Goal: Information Seeking & Learning: Learn about a topic

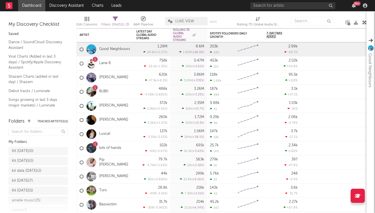
drag, startPoint x: 104, startPoint y: 14, endPoint x: 109, endPoint y: 14, distance: 5.1
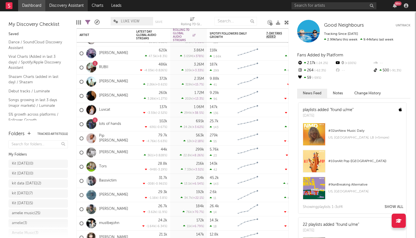
click at [64, 3] on link "Discovery Assistant" at bounding box center [66, 5] width 42 height 11
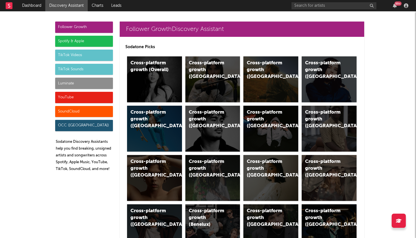
click at [88, 42] on div "Spotify & Apple" at bounding box center [84, 41] width 58 height 11
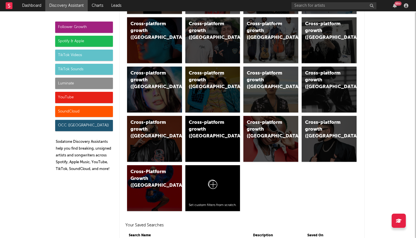
scroll to position [579, 0]
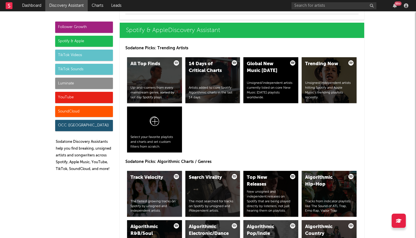
click at [93, 25] on div "Follower Growth" at bounding box center [84, 27] width 58 height 11
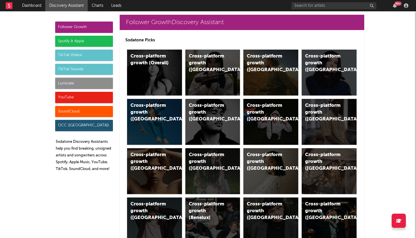
scroll to position [0, 0]
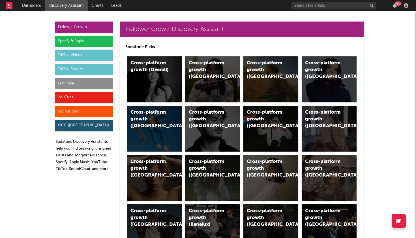
click at [93, 85] on div "Luminate" at bounding box center [84, 83] width 58 height 11
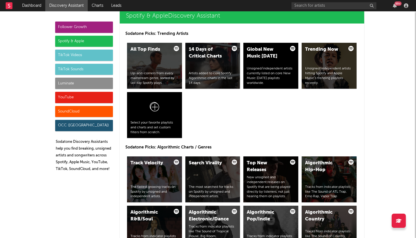
scroll to position [2685, 0]
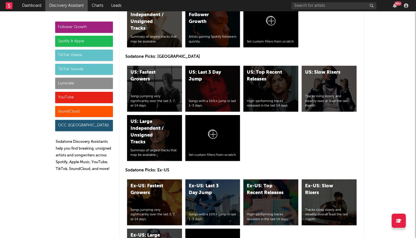
click at [104, 127] on div "OCC ([GEOGRAPHIC_DATA])" at bounding box center [84, 125] width 58 height 11
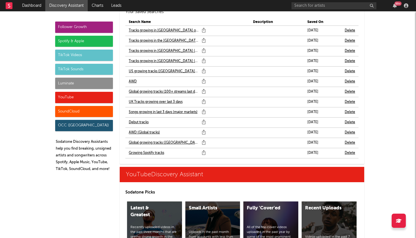
scroll to position [3799, 0]
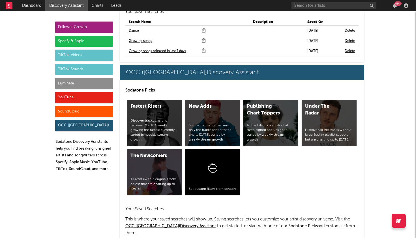
click at [72, 44] on div "Spotify & Apple" at bounding box center [84, 41] width 58 height 11
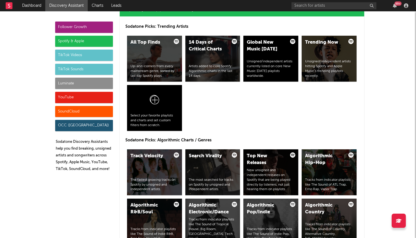
scroll to position [579, 0]
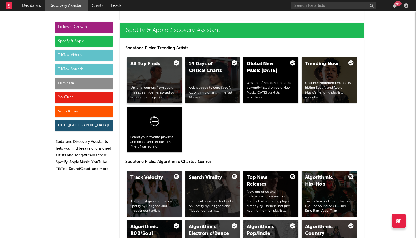
click at [154, 90] on div "Up-and-comers from every mainstream genre, sorted by last day Spotify plays." at bounding box center [154, 92] width 48 height 14
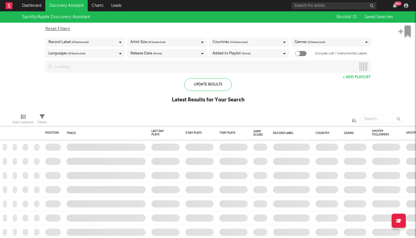
checkbox input "true"
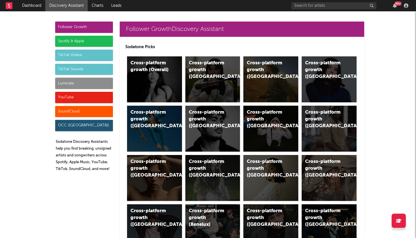
click at [89, 43] on div "Spotify & Apple" at bounding box center [84, 41] width 58 height 11
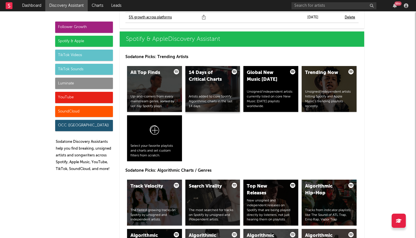
scroll to position [579, 0]
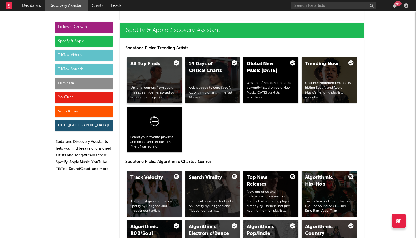
click at [168, 81] on div "All Top Finds Up-and-comers from every mainstream genre, sorted by last day Spo…" at bounding box center [154, 80] width 55 height 46
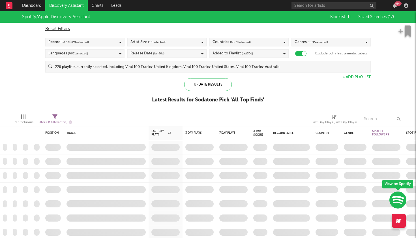
checkbox input "true"
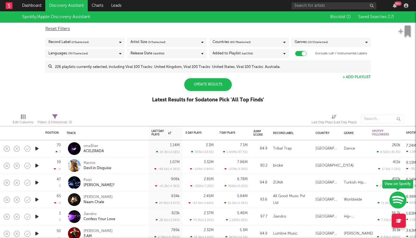
click at [215, 88] on div "Update Results" at bounding box center [208, 84] width 48 height 13
click at [110, 41] on div "Record Label ( 2 / 6 selected)" at bounding box center [84, 42] width 79 height 8
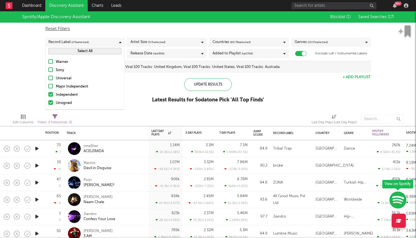
click at [140, 102] on div "Spotify/Apple Discovery Assistant Blocklist ( 1 ) Saved Searches ( 17 ) Reset F…" at bounding box center [208, 60] width 416 height 98
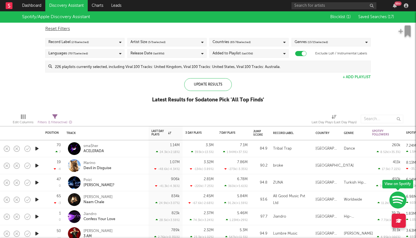
click at [154, 41] on span "( 5 / 5 selected)" at bounding box center [157, 42] width 18 height 7
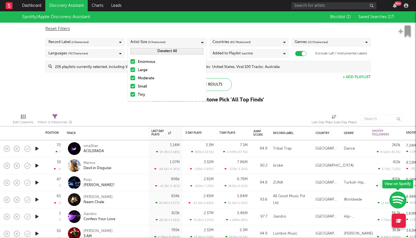
click at [141, 61] on div "Enormous" at bounding box center [171, 62] width 66 height 7
click at [130, 61] on input "Enormous" at bounding box center [130, 62] width 0 height 7
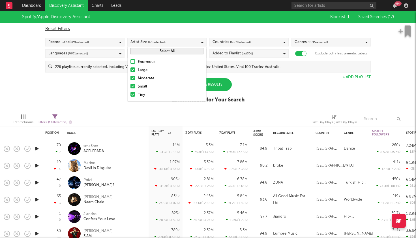
click at [140, 70] on div "Large" at bounding box center [171, 70] width 66 height 7
click at [130, 70] on input "Large" at bounding box center [130, 70] width 0 height 7
click at [141, 76] on div "Moderate" at bounding box center [171, 78] width 66 height 7
click at [130, 76] on input "Moderate" at bounding box center [130, 78] width 0 height 7
click at [148, 111] on div "Edit Columns Filters ( 1 filter active) Last Day Plays (Last Day Plays)" at bounding box center [208, 117] width 416 height 17
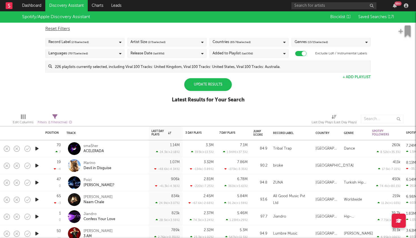
click at [241, 40] on span "( 65 / 78 selected)" at bounding box center [240, 42] width 21 height 7
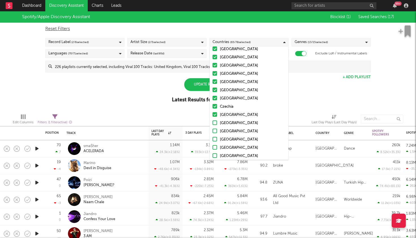
scroll to position [460, 0]
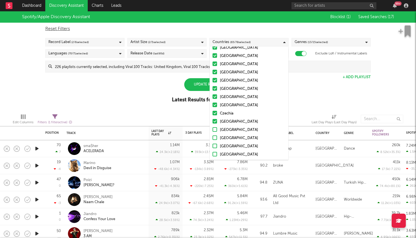
click at [302, 106] on div "Spotify/Apple Discovery Assistant Blocklist ( 1 ) Saved Searches ( 17 ) Reset F…" at bounding box center [208, 60] width 416 height 98
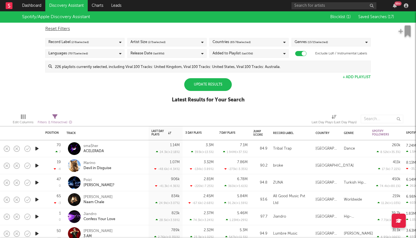
click at [115, 56] on div "Languages ( 70 / 71 selected)" at bounding box center [84, 53] width 79 height 8
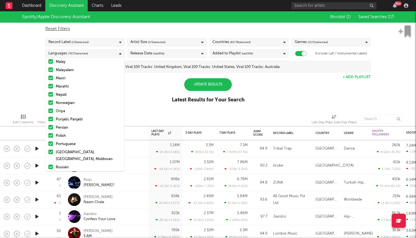
scroll to position [317, 0]
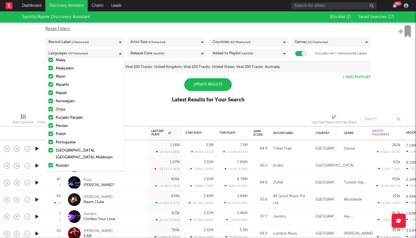
click at [149, 87] on div "Spotify/Apple Discovery Assistant Blocklist ( 1 ) Saved Searches ( 17 ) Reset F…" at bounding box center [208, 60] width 416 height 98
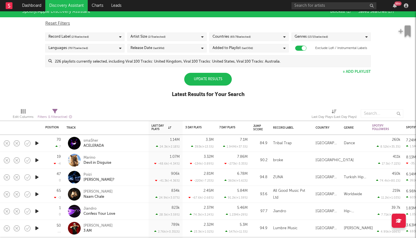
click at [104, 49] on div "Languages ( 70 / 71 selected)" at bounding box center [84, 48] width 79 height 8
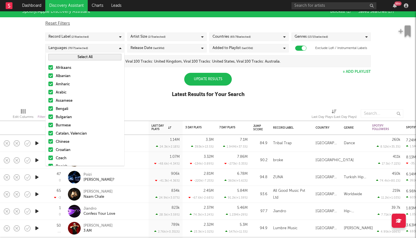
click at [103, 59] on button "Select All" at bounding box center [84, 57] width 73 height 7
click at [103, 59] on button "Deselect All" at bounding box center [84, 57] width 73 height 7
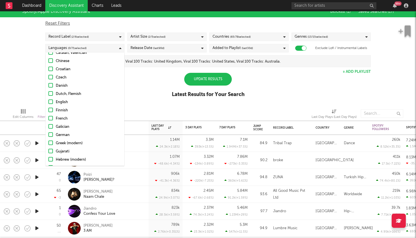
scroll to position [81, 0]
click at [50, 101] on div at bounding box center [50, 101] width 5 height 5
click at [48, 101] on input "English" at bounding box center [48, 101] width 0 height 7
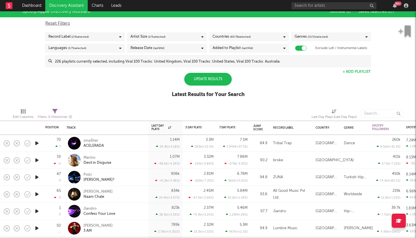
click at [154, 101] on div "Spotify/Apple Discovery Assistant Blocklist ( 1 ) Saved Searches ( 17 ) Reset F…" at bounding box center [208, 55] width 416 height 98
click at [232, 36] on span "( 65 / 78 selected)" at bounding box center [240, 36] width 21 height 7
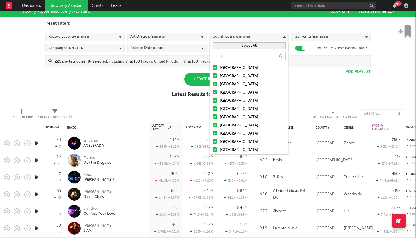
click at [250, 46] on button "Select All" at bounding box center [248, 45] width 73 height 7
click at [250, 46] on button "Deselect All" at bounding box center [248, 45] width 73 height 7
click at [245, 47] on button "Select All" at bounding box center [248, 45] width 73 height 7
click at [177, 74] on div "Update Results Latest Results for Your Search" at bounding box center [208, 88] width 73 height 31
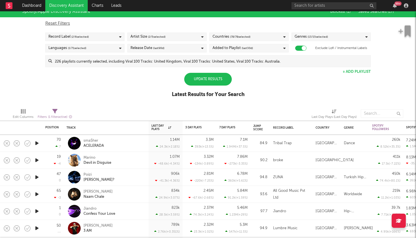
click at [333, 29] on div "Reset Filters Record Label ( 2 / 6 selected) Artist Size ( 2 / 5 selected) Coun…" at bounding box center [207, 42] width 331 height 50
click at [333, 31] on div "Reset Filters Record Label ( 2 / 6 selected) Artist Size ( 2 / 5 selected) Coun…" at bounding box center [207, 42] width 331 height 50
click at [334, 36] on div "Genres ( 13 / 15 selected)" at bounding box center [330, 37] width 79 height 8
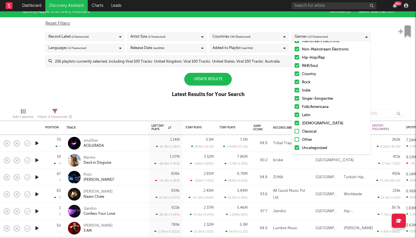
scroll to position [23, 0]
click at [300, 122] on label "[DEMOGRAPHIC_DATA]" at bounding box center [331, 123] width 73 height 7
click at [295, 122] on input "[DEMOGRAPHIC_DATA]" at bounding box center [295, 123] width 0 height 7
click at [298, 140] on div at bounding box center [297, 139] width 5 height 5
click at [295, 140] on input "Other" at bounding box center [295, 139] width 0 height 7
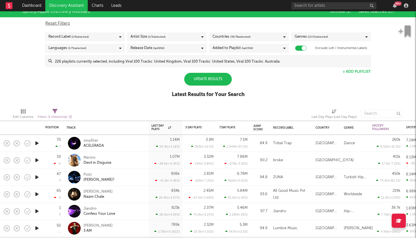
click at [222, 82] on div "Update Results" at bounding box center [208, 79] width 48 height 13
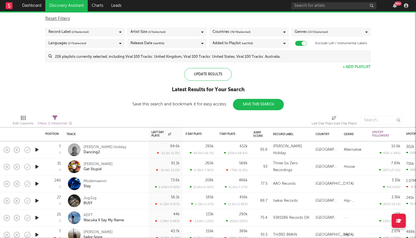
click at [195, 44] on div "Release Date (last 90 d)" at bounding box center [166, 43] width 79 height 8
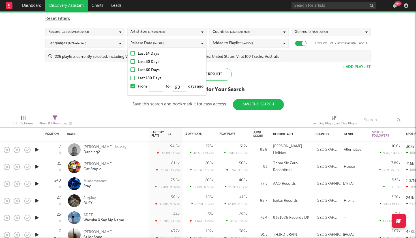
click at [145, 61] on div "Last 30 Days" at bounding box center [171, 62] width 66 height 7
click at [130, 61] on input "Last 30 Days" at bounding box center [130, 62] width 0 height 7
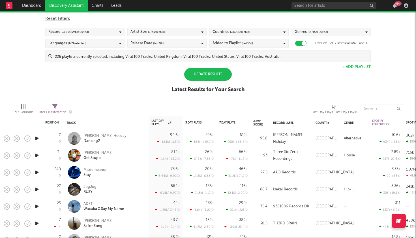
click at [109, 74] on div "Spotify/Apple Discovery Assistant Blocklist ( 1 ) Saved Searches ( 17 ) Reset F…" at bounding box center [208, 50] width 416 height 98
select select "max"
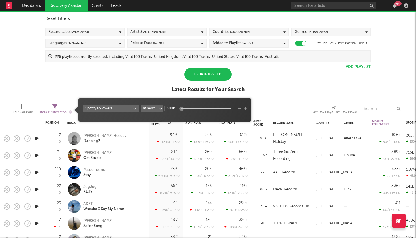
click at [57, 109] on div "Filters ( 1 filter active)" at bounding box center [55, 112] width 35 height 7
click at [130, 109] on body "Dashboard Discovery Assistant Charts Leads 99 + Notifications Settings Mark all…" at bounding box center [208, 119] width 416 height 238
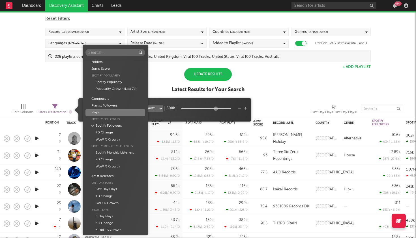
scroll to position [3, 0]
click at [111, 109] on div "Plays" at bounding box center [114, 111] width 59 height 7
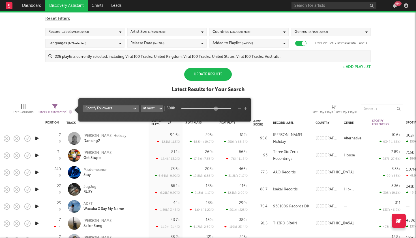
type input "0"
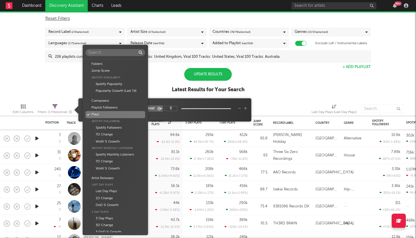
click at [132, 109] on body "Dashboard Discovery Assistant Charts Leads 99 + Notifications Settings Mark all…" at bounding box center [208, 119] width 416 height 238
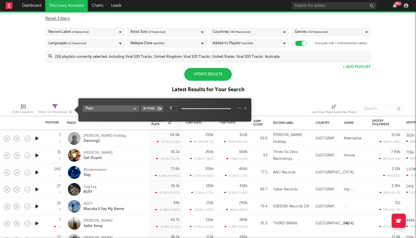
click at [152, 107] on div "Folders Jump Score Spotify Popularity Spotify Popularity Popularity Growth (Las…" at bounding box center [208, 119] width 416 height 238
select select "between"
click at [174, 108] on input "1k" at bounding box center [170, 108] width 13 height 5
type input "1"
type input "5k"
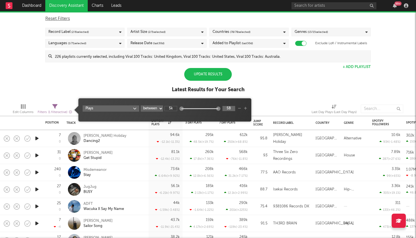
click at [233, 109] on input "5B" at bounding box center [228, 108] width 13 height 5
type input "5"
type input "15k"
click at [277, 101] on div "Edit Columns Filters ( 1 filter active) Last Day Plays (Last Day Plays)" at bounding box center [208, 107] width 416 height 17
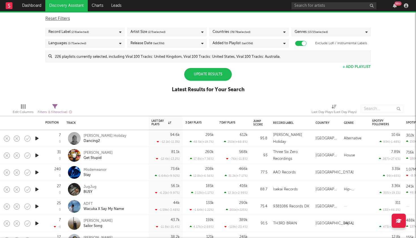
click at [60, 109] on div "Filters ( 1 filter active)" at bounding box center [55, 112] width 35 height 7
select select "between"
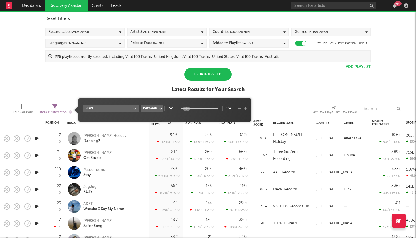
click at [104, 89] on div "Spotify/Apple Discovery Assistant Blocklist ( 1 ) Saved Searches ( 17 ) Reset F…" at bounding box center [208, 50] width 416 height 98
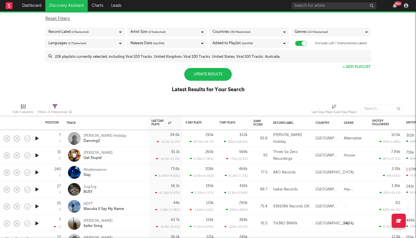
click at [218, 73] on div "Update Results" at bounding box center [208, 74] width 48 height 13
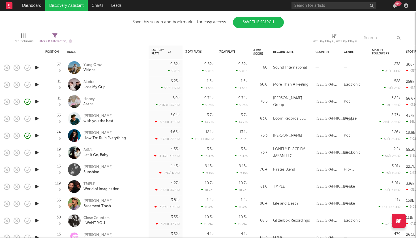
click at [38, 136] on icon "button" at bounding box center [37, 135] width 6 height 7
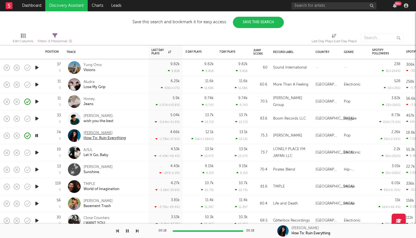
click at [105, 139] on div "How To: Ruin Everything" at bounding box center [104, 138] width 42 height 5
click at [42, 136] on icon "button" at bounding box center [40, 136] width 7 height 6
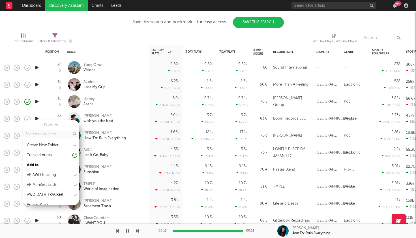
scroll to position [0, 0]
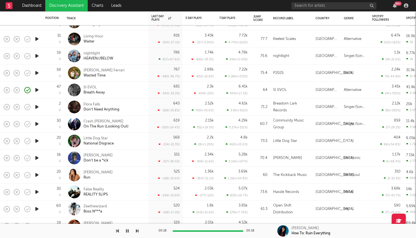
click at [38, 91] on icon "button" at bounding box center [37, 89] width 6 height 7
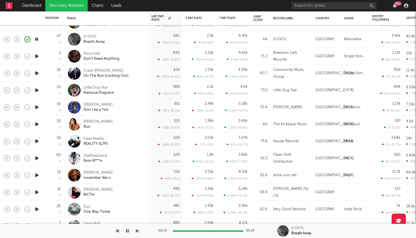
click at [67, 7] on link "Discovery Assistant" at bounding box center [66, 5] width 42 height 11
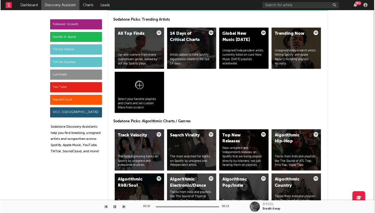
scroll to position [606, 0]
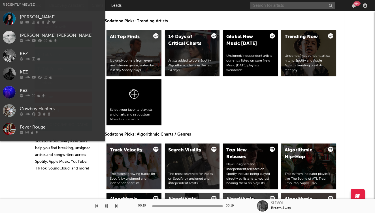
click at [275, 6] on input "text" at bounding box center [292, 5] width 85 height 7
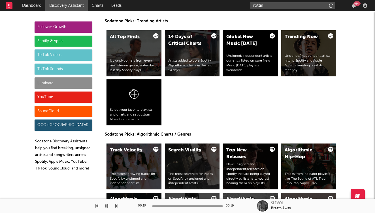
type input "rotting"
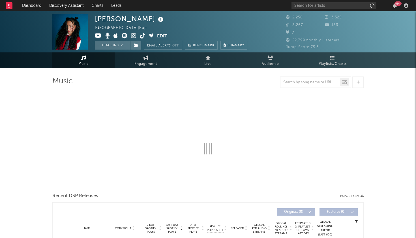
select select "6m"
